Goal: Register for event/course

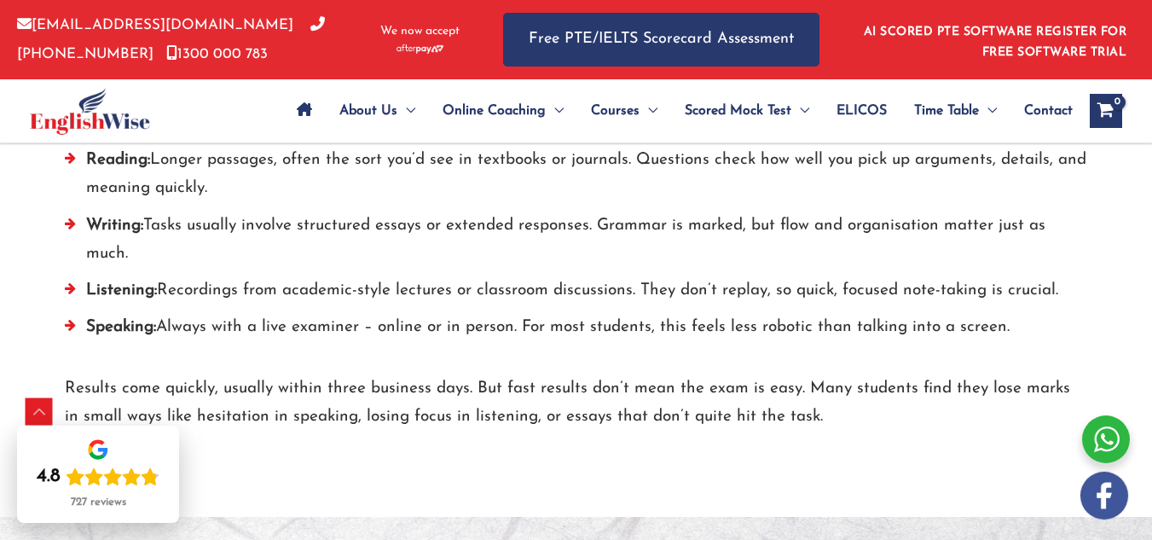
scroll to position [938, 0]
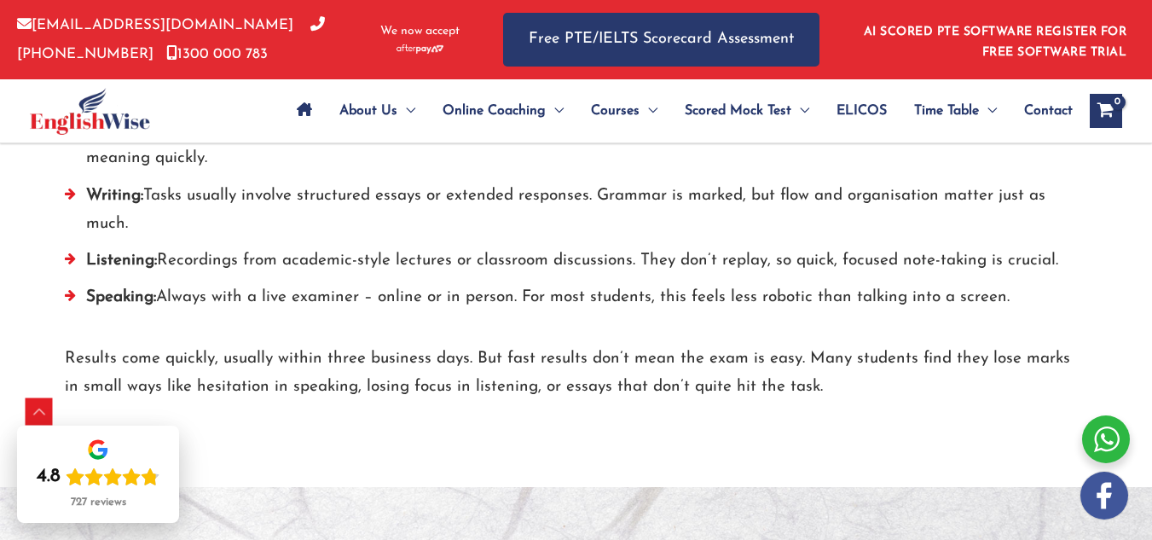
click at [507, 283] on li "Listening: Recordings from academic-style lectures or classroom discussions. Th…" at bounding box center [576, 264] width 1023 height 37
click at [504, 283] on li "Listening: Recordings from academic-style lectures or classroom discussions. Th…" at bounding box center [576, 264] width 1023 height 37
click at [341, 320] on li "Speaking: Always with a live examiner – online or in person. For most students,…" at bounding box center [576, 301] width 1023 height 37
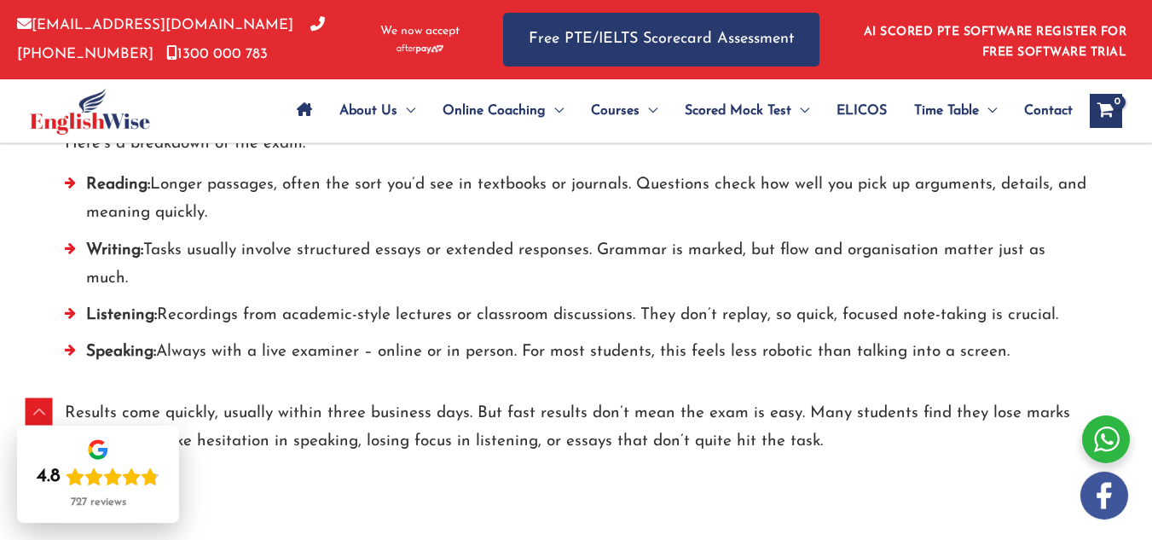
scroll to position [853, 0]
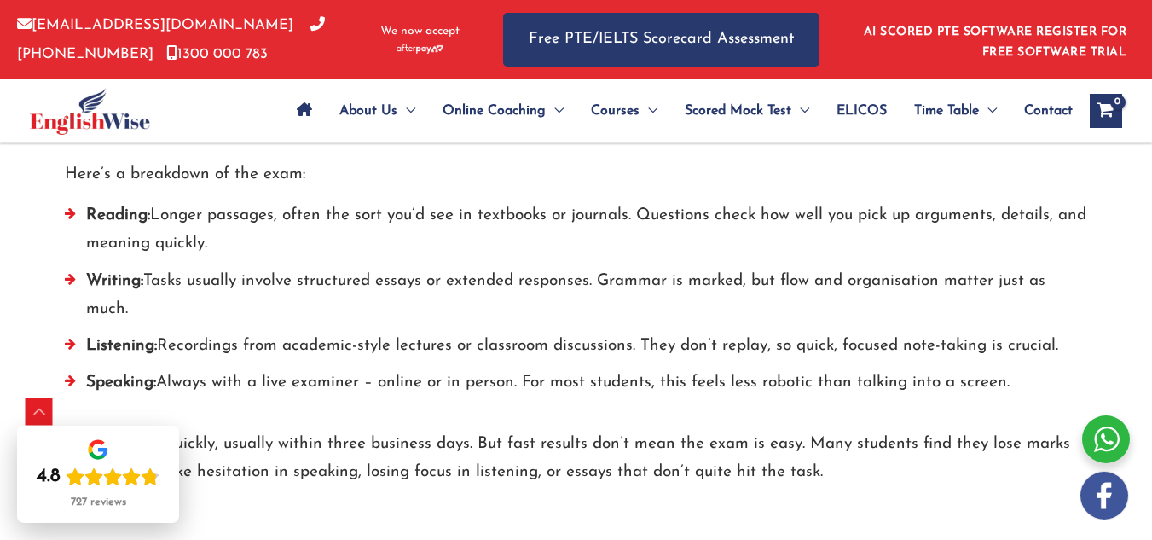
click at [403, 252] on li "Reading: Longer passages, often the sort you’d see in textbooks or journals. Qu…" at bounding box center [576, 234] width 1023 height 66
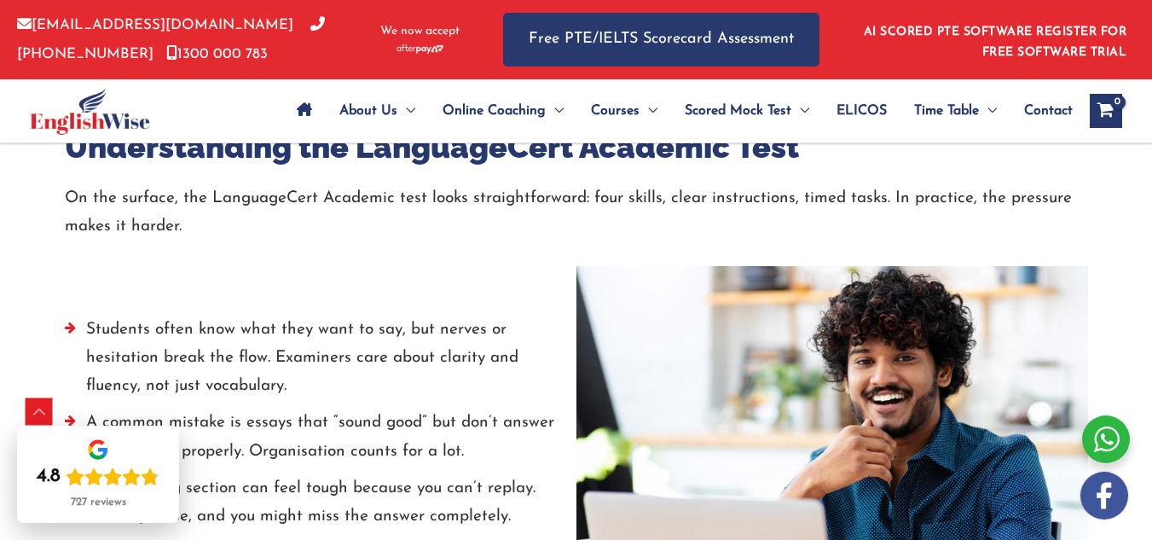
scroll to position [2303, 0]
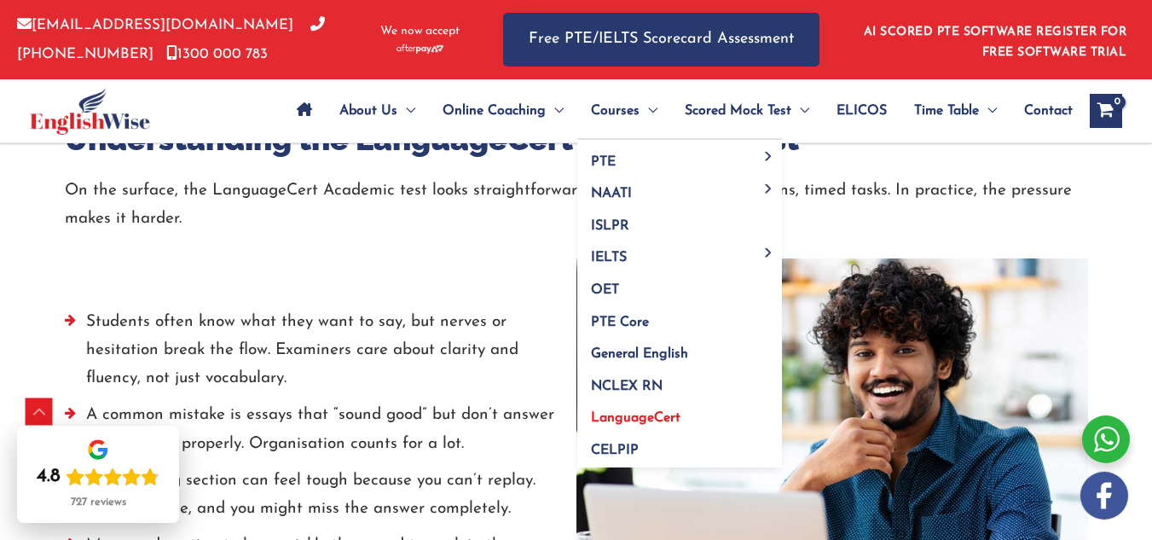
click at [613, 414] on span "LanguageCert" at bounding box center [636, 418] width 90 height 14
